Goal: Task Accomplishment & Management: Manage account settings

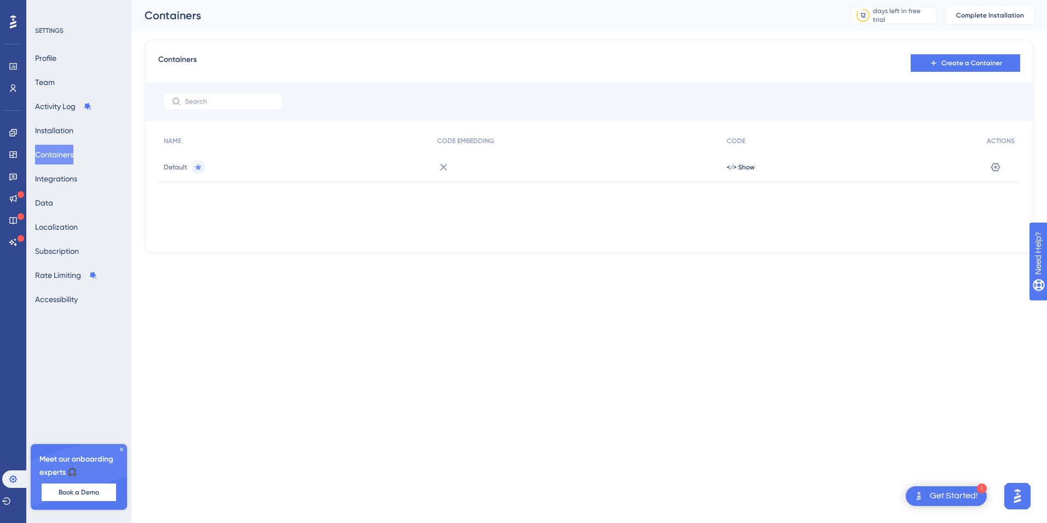
click at [444, 165] on icon at bounding box center [443, 166] width 13 height 13
click at [198, 169] on icon at bounding box center [198, 166] width 7 height 7
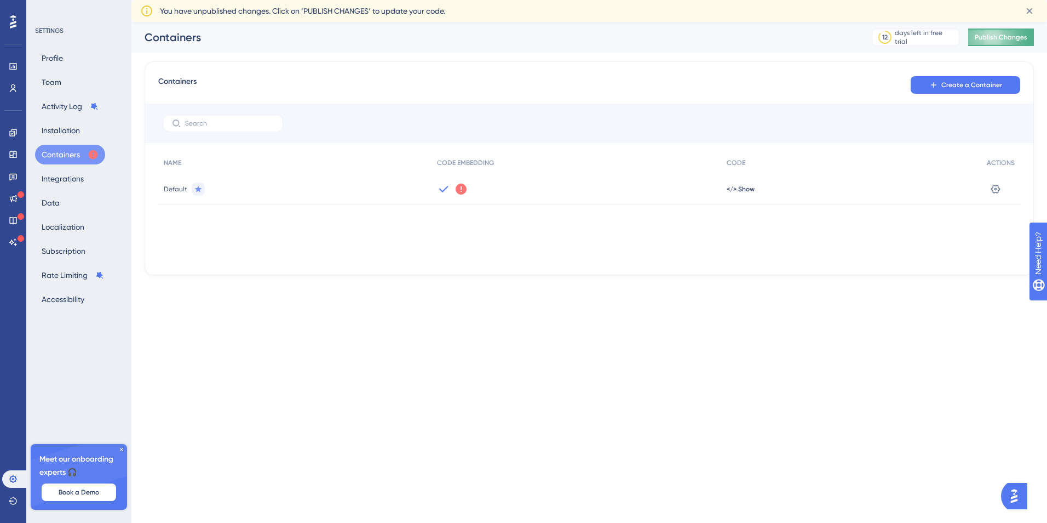
click at [990, 38] on span "Publish Changes" at bounding box center [1001, 37] width 53 height 9
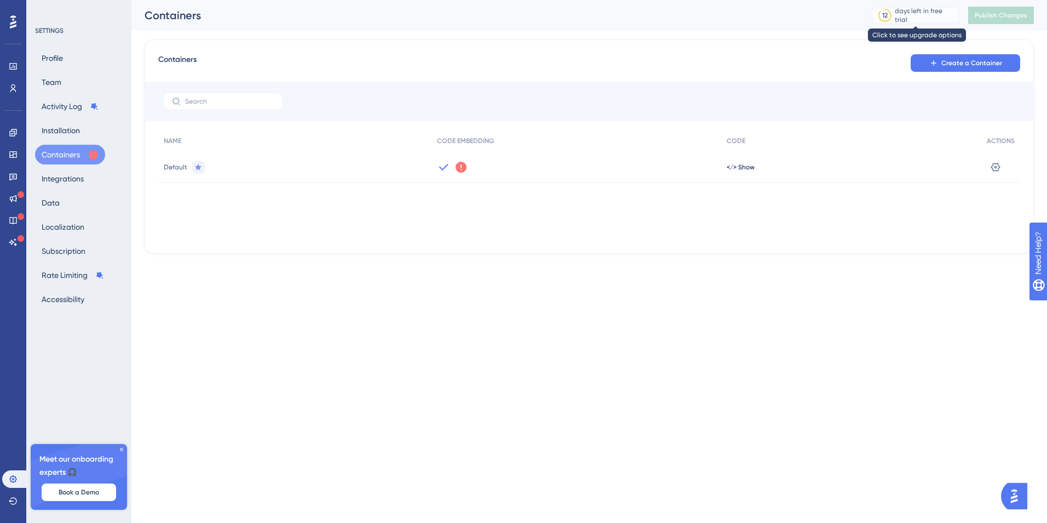
click at [921, 20] on div "12 days left in free trial" at bounding box center [916, 16] width 88 height 18
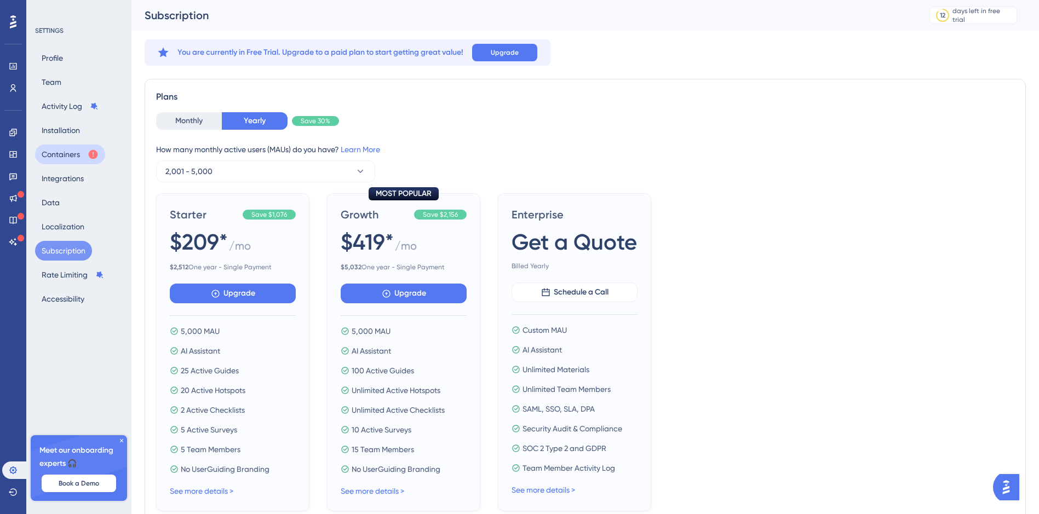
click at [64, 151] on button "Containers" at bounding box center [70, 155] width 70 height 20
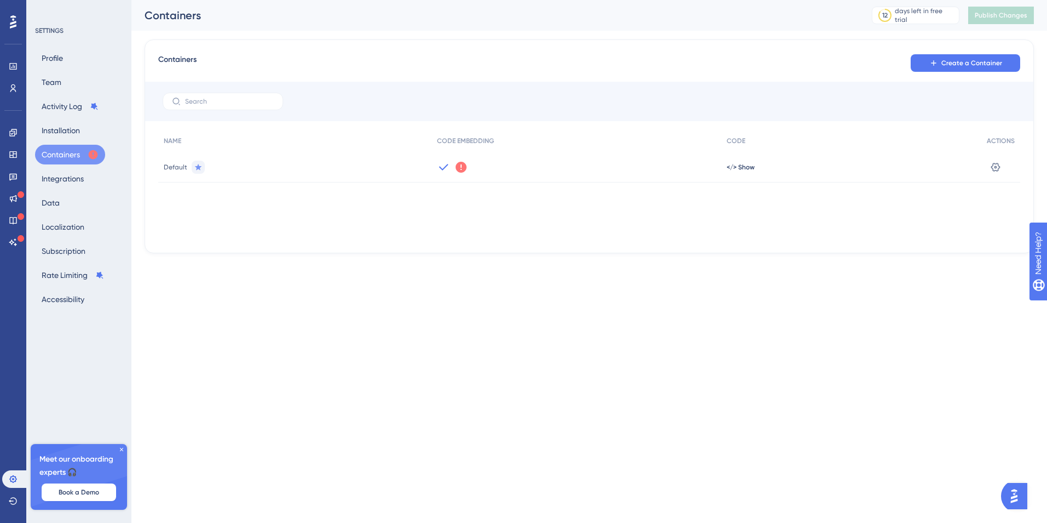
click at [463, 160] on icon at bounding box center [461, 166] width 13 height 13
click at [461, 165] on icon at bounding box center [461, 167] width 11 height 11
click at [533, 210] on span "Got It" at bounding box center [534, 211] width 18 height 9
click at [916, 22] on div "12 days left in free trial" at bounding box center [916, 16] width 88 height 18
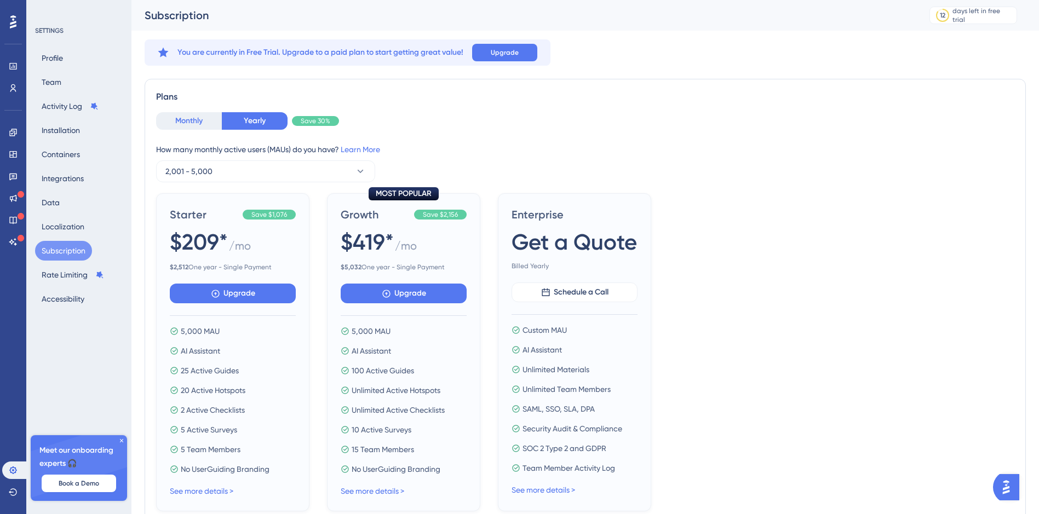
click at [200, 117] on button "Monthly" at bounding box center [189, 121] width 66 height 18
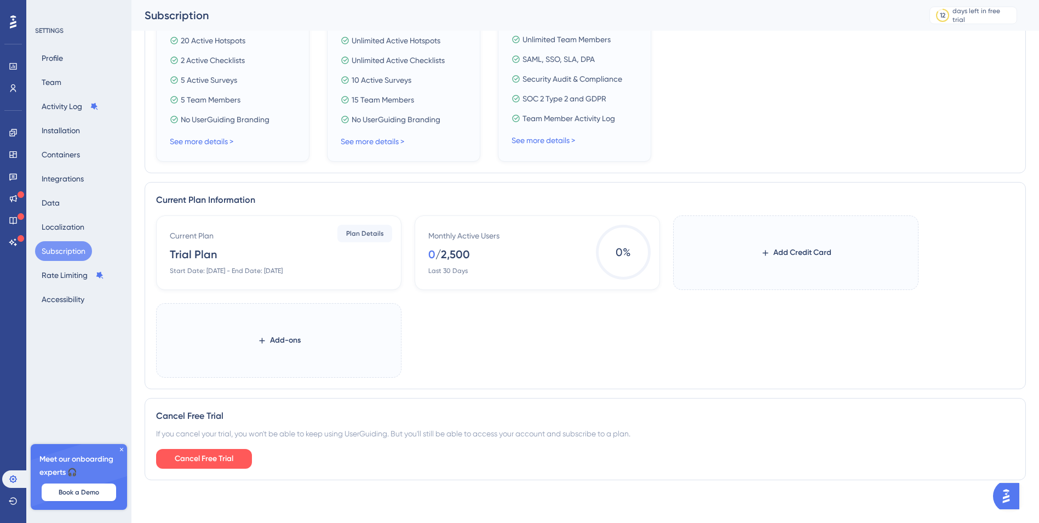
scroll to position [360, 0]
click at [319, 241] on div "Current Plan Trial Plan Start Date: August 12, 2025 - End Date: August 26, 2025" at bounding box center [281, 251] width 222 height 46
click at [364, 232] on span "Plan Details" at bounding box center [365, 232] width 38 height 9
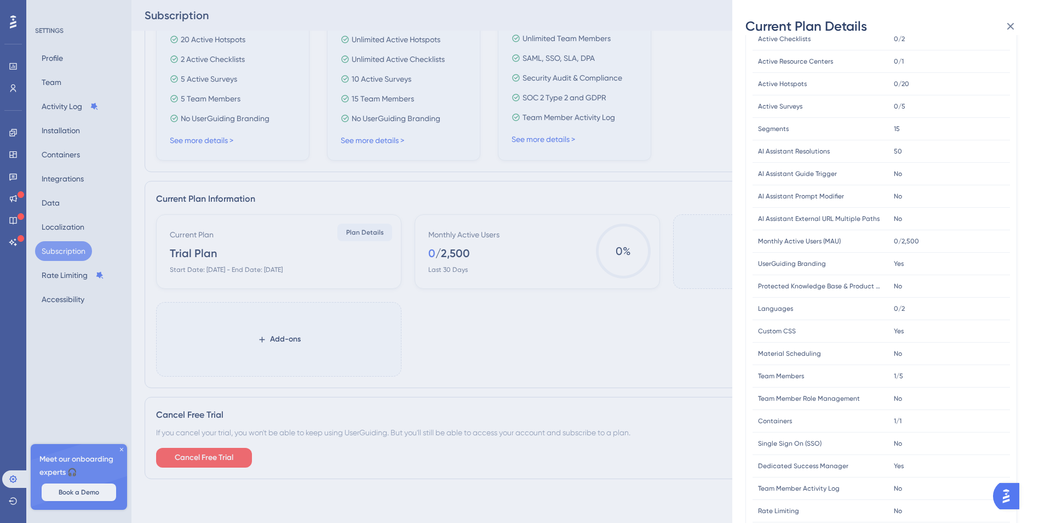
scroll to position [185, 0]
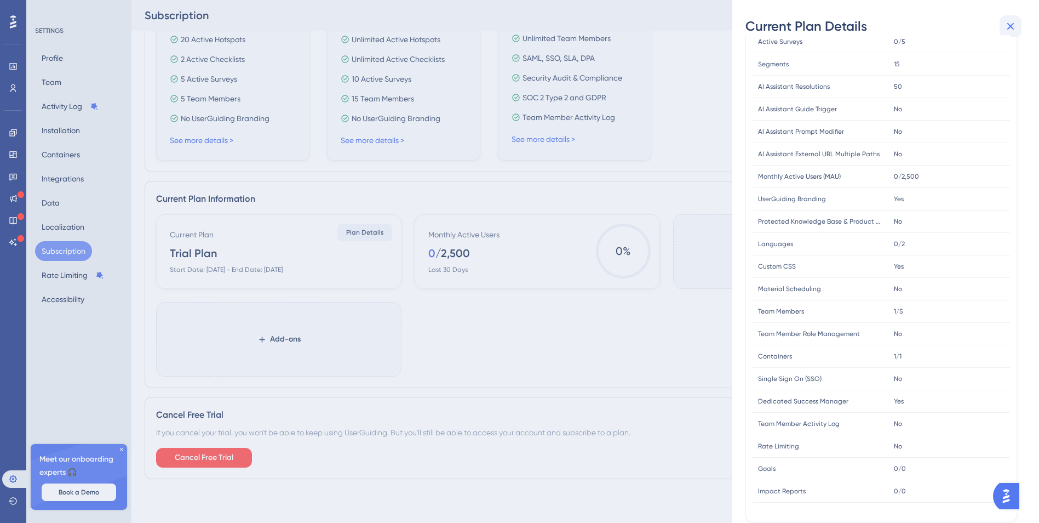
click at [1019, 25] on button at bounding box center [1011, 26] width 22 height 22
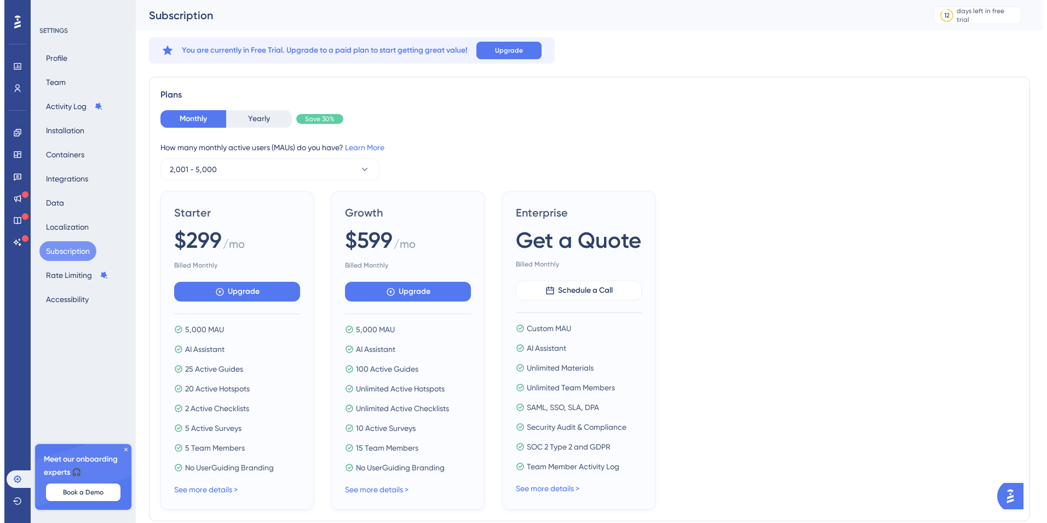
scroll to position [0, 0]
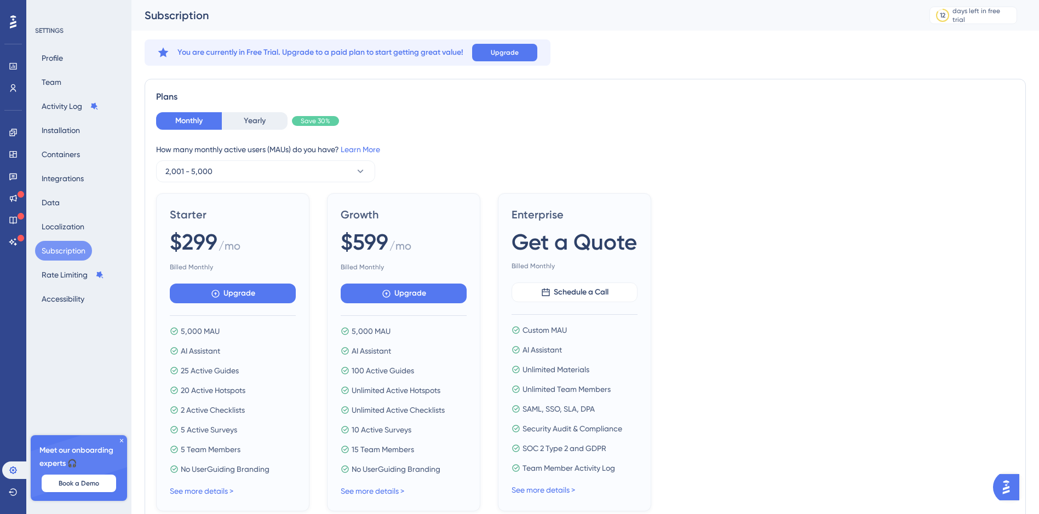
click at [255, 112] on div "Plans Monthly Yearly Save 30% How many monthly active users (MAUs) do you have?…" at bounding box center [585, 301] width 881 height 444
click at [257, 123] on button "Yearly" at bounding box center [255, 121] width 66 height 18
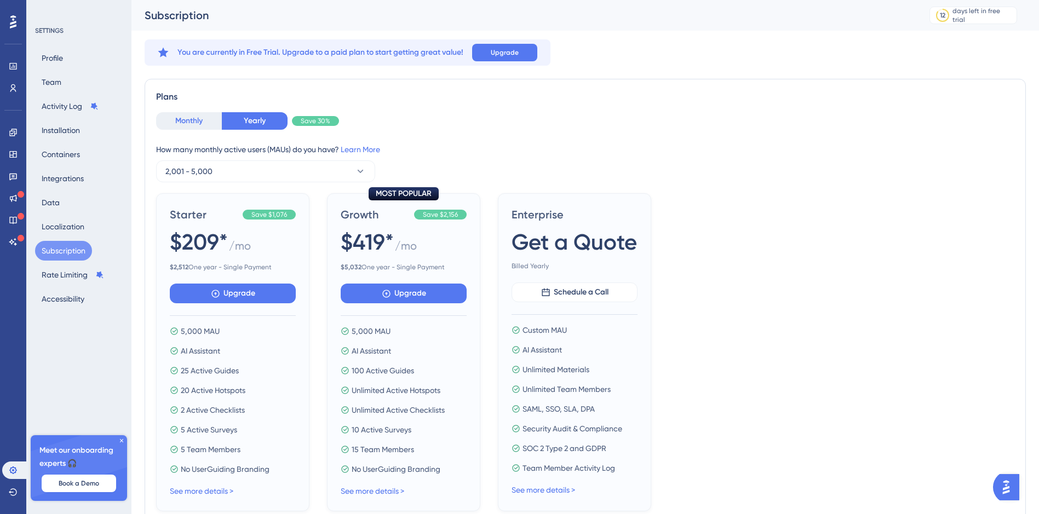
click at [182, 120] on button "Monthly" at bounding box center [189, 121] width 66 height 18
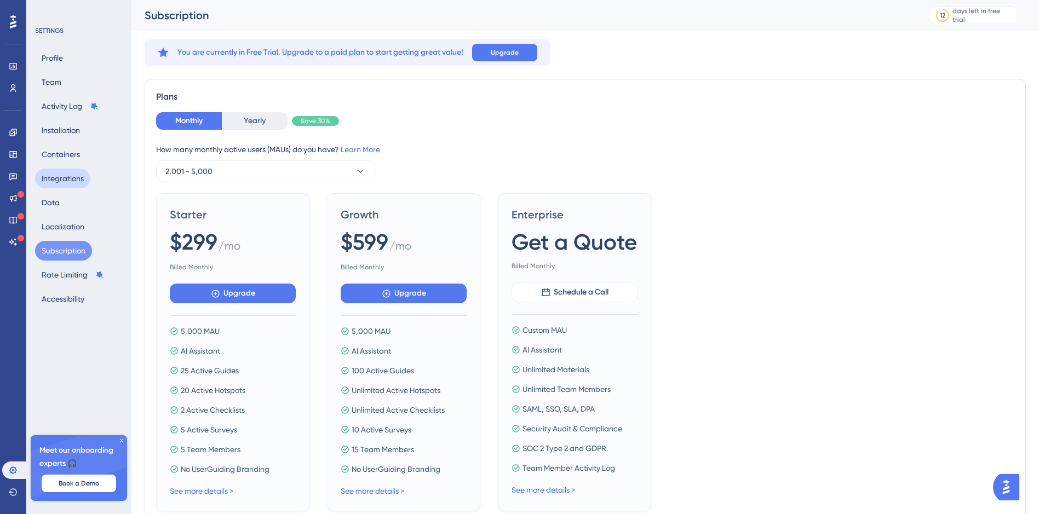
click at [60, 169] on button "Integrations" at bounding box center [62, 179] width 55 height 20
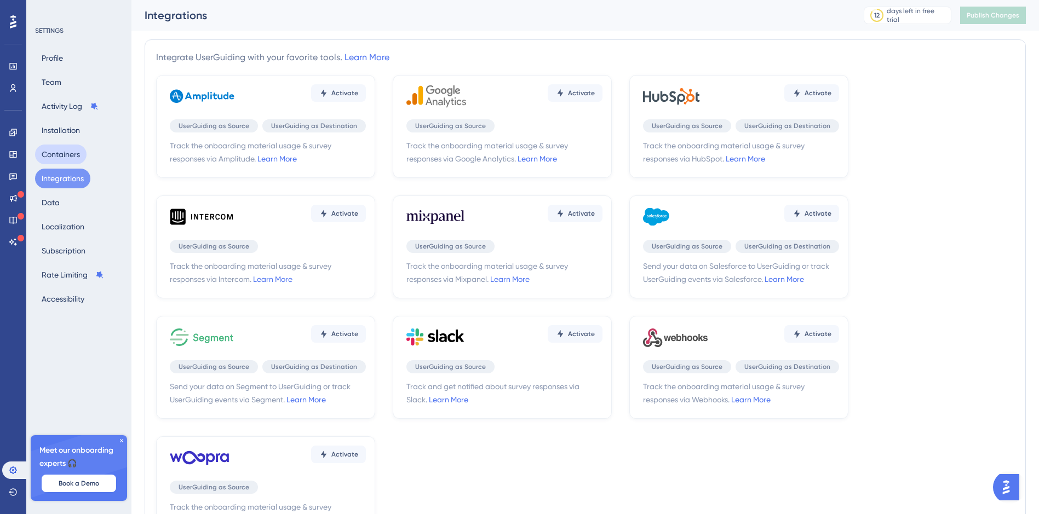
click at [65, 155] on button "Containers" at bounding box center [60, 155] width 51 height 20
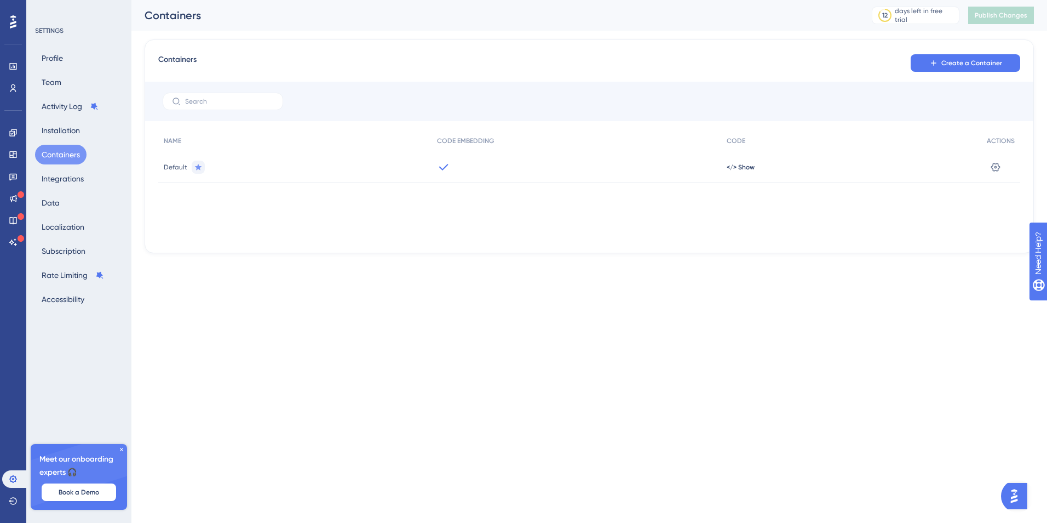
click at [434, 170] on div at bounding box center [576, 167] width 289 height 31
click at [439, 168] on icon at bounding box center [443, 166] width 13 height 13
click at [123, 445] on div "Meet our onboarding experts 🎧 Book a Demo" at bounding box center [79, 477] width 96 height 66
click at [121, 445] on div "Meet our onboarding experts 🎧 Book a Demo" at bounding box center [79, 477] width 96 height 66
click at [119, 447] on icon at bounding box center [121, 449] width 7 height 7
